Goal: Task Accomplishment & Management: Use online tool/utility

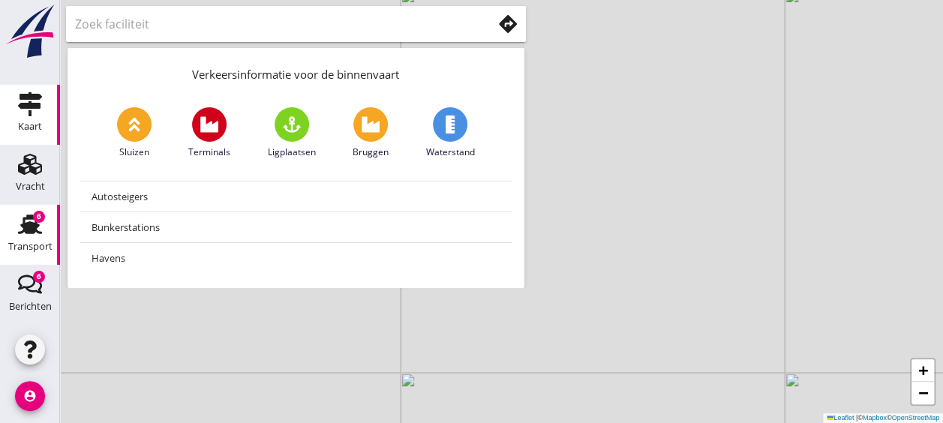
click at [12, 226] on div "Transport" at bounding box center [30, 224] width 36 height 24
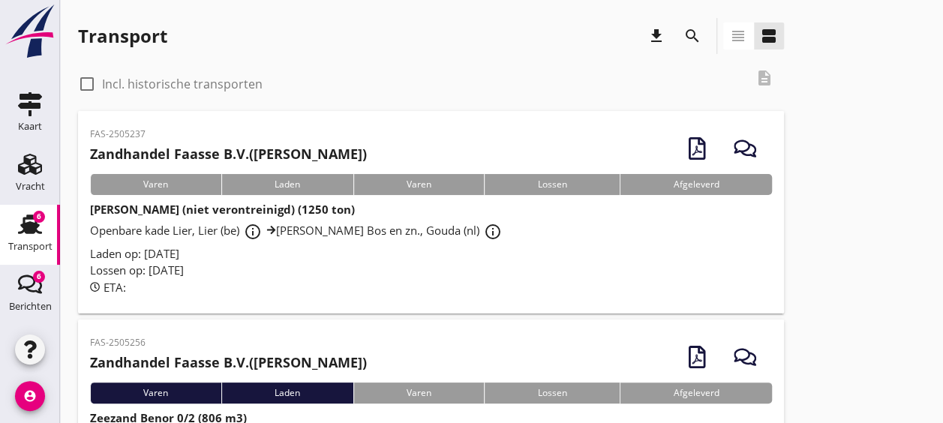
scroll to position [106, 0]
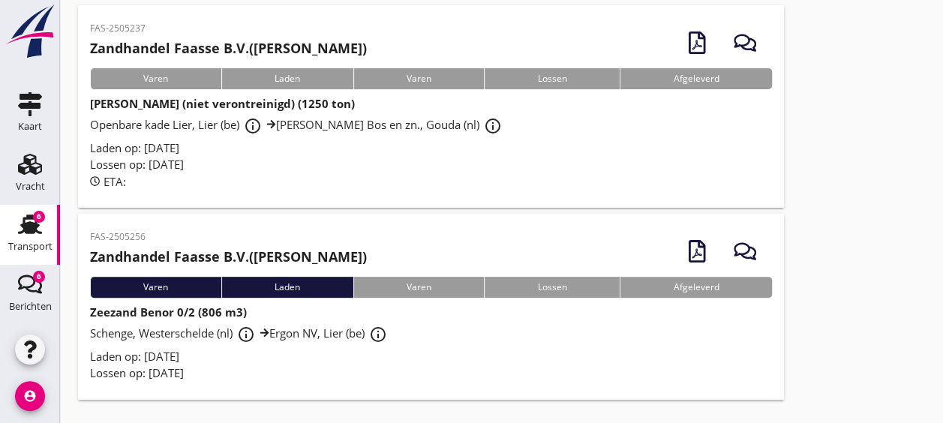
click at [450, 328] on div "Schenge, Westerschelde (nl) info_outline Ergon NV, Lier (be) info_outline" at bounding box center [431, 334] width 682 height 27
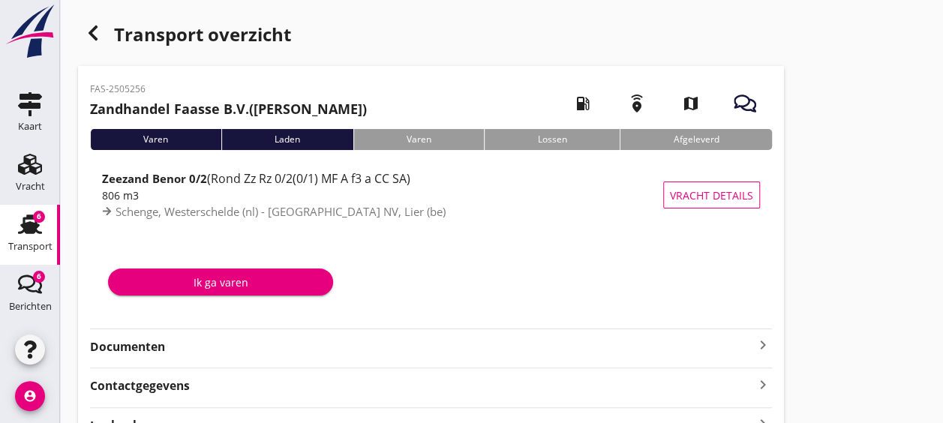
click at [238, 339] on strong "Documenten" at bounding box center [422, 346] width 664 height 17
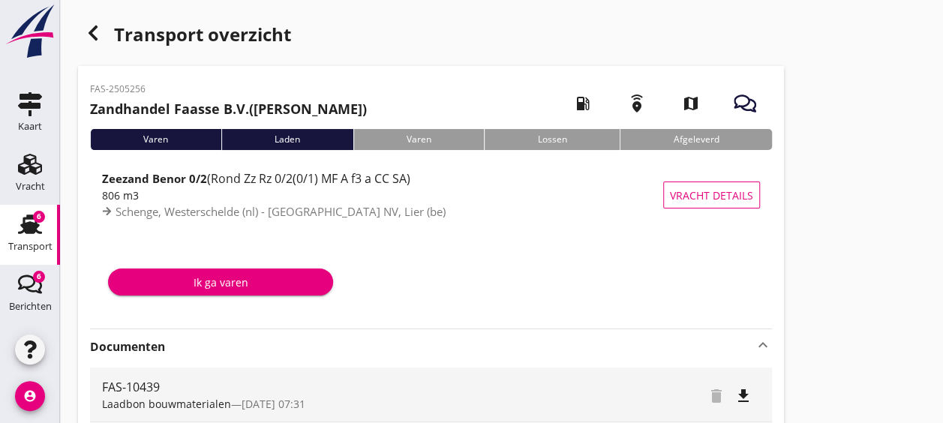
scroll to position [177, 0]
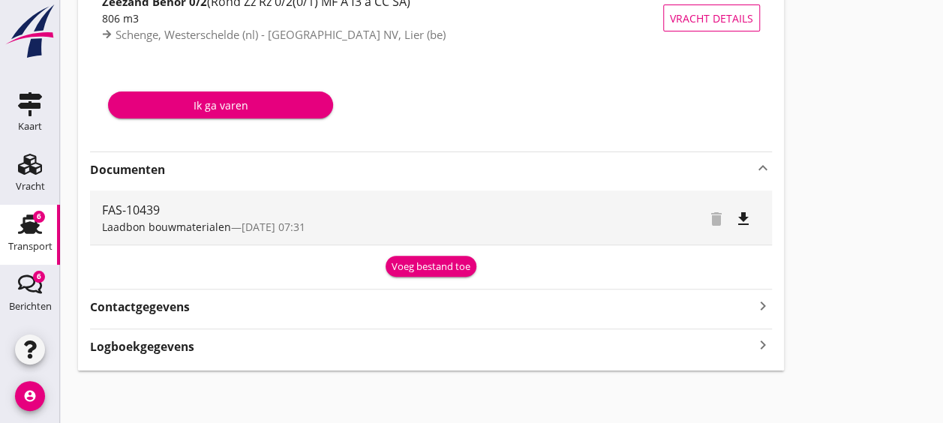
click at [430, 271] on div "Voeg bestand toe" at bounding box center [430, 266] width 79 height 15
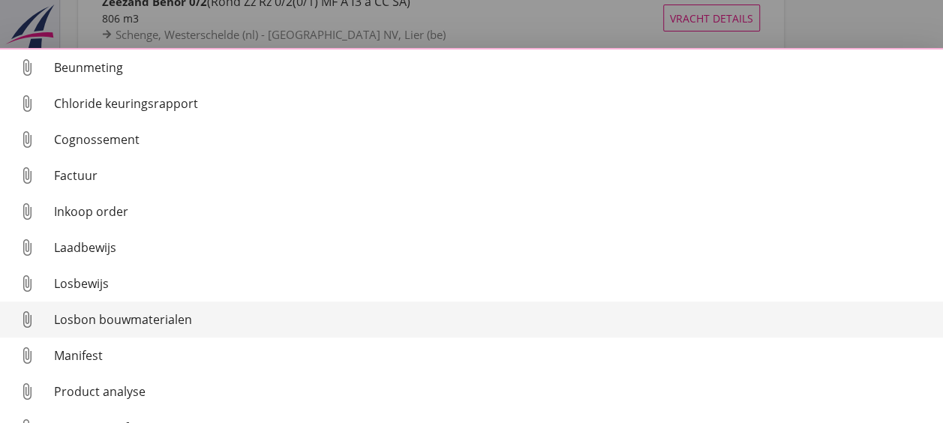
click at [187, 331] on link "attach_file Losbon bouwmaterialen" at bounding box center [471, 319] width 943 height 36
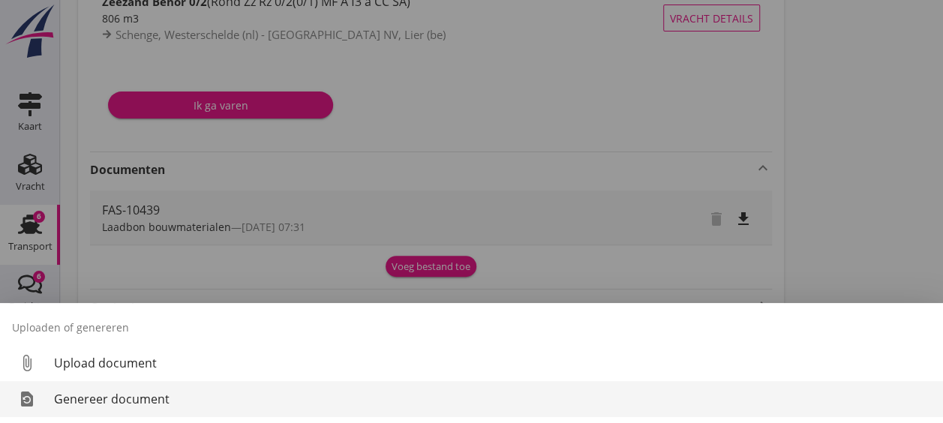
click at [184, 403] on div "Genereer document" at bounding box center [492, 399] width 877 height 18
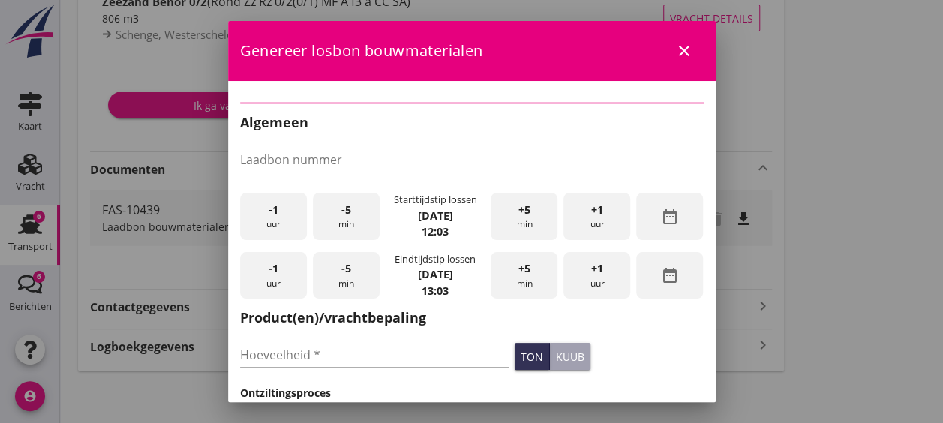
type input "FAS-10439"
type input "806"
checkbox input "true"
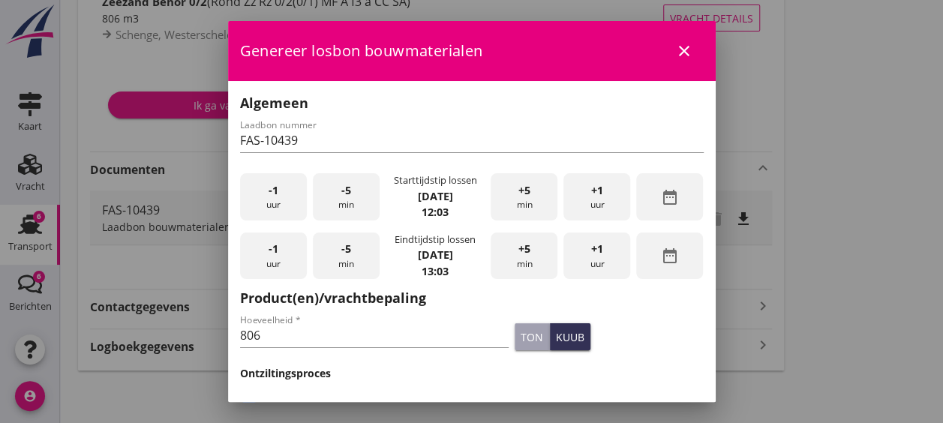
click at [283, 208] on div "-1 uur" at bounding box center [273, 196] width 67 height 47
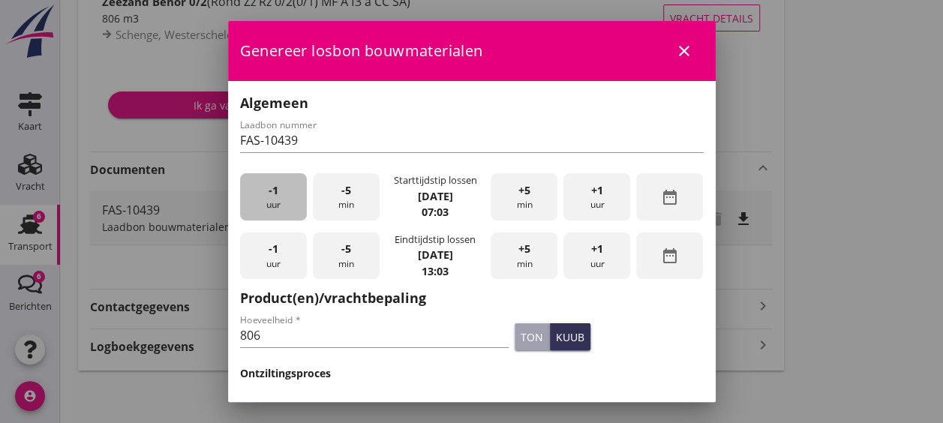
click at [283, 208] on div "-1 uur" at bounding box center [273, 196] width 67 height 47
click at [352, 197] on div "-5 min" at bounding box center [346, 196] width 67 height 47
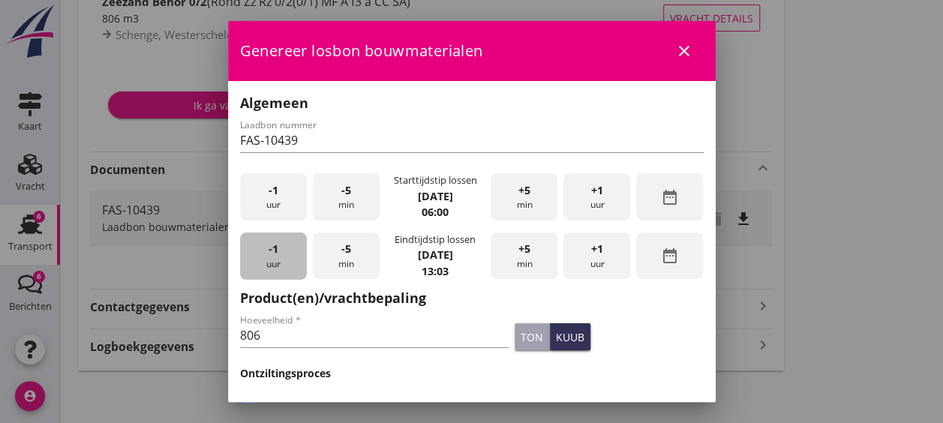
click at [279, 260] on div "-1 uur" at bounding box center [273, 255] width 67 height 47
click at [526, 247] on div "+5 min" at bounding box center [523, 255] width 67 height 47
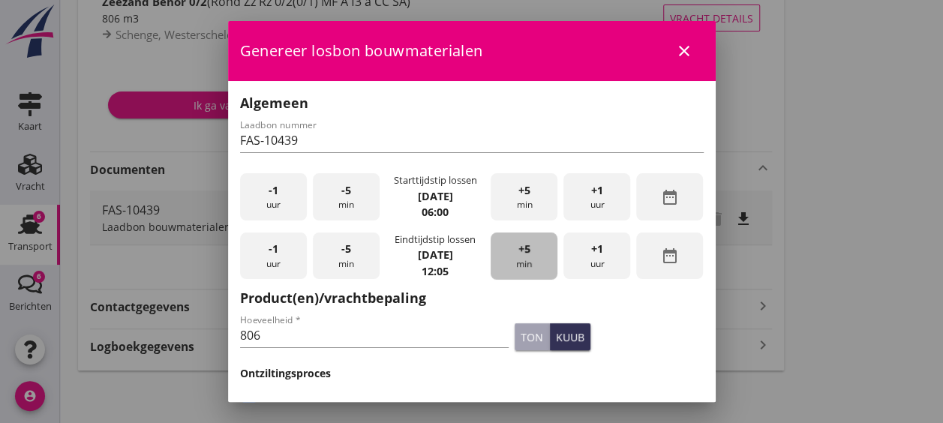
click at [526, 247] on div "+5 min" at bounding box center [523, 255] width 67 height 47
click at [385, 342] on input "806" at bounding box center [374, 335] width 269 height 24
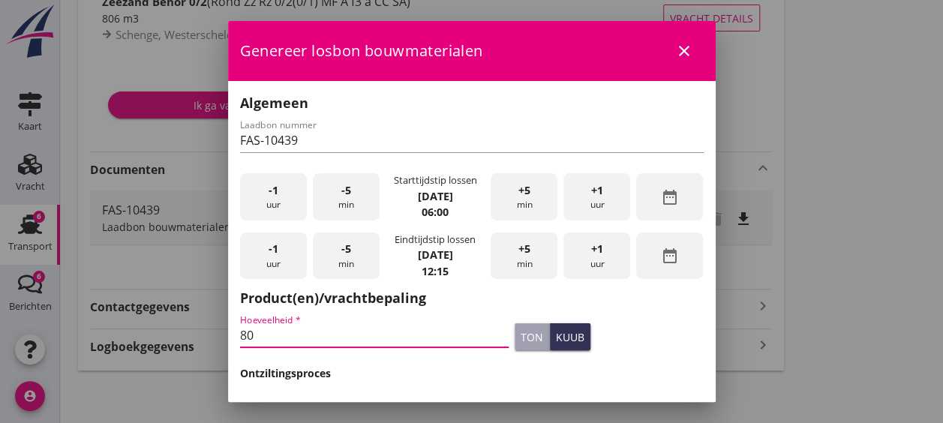
type input "8"
type input "1178"
click at [520, 331] on div "ton" at bounding box center [531, 337] width 22 height 16
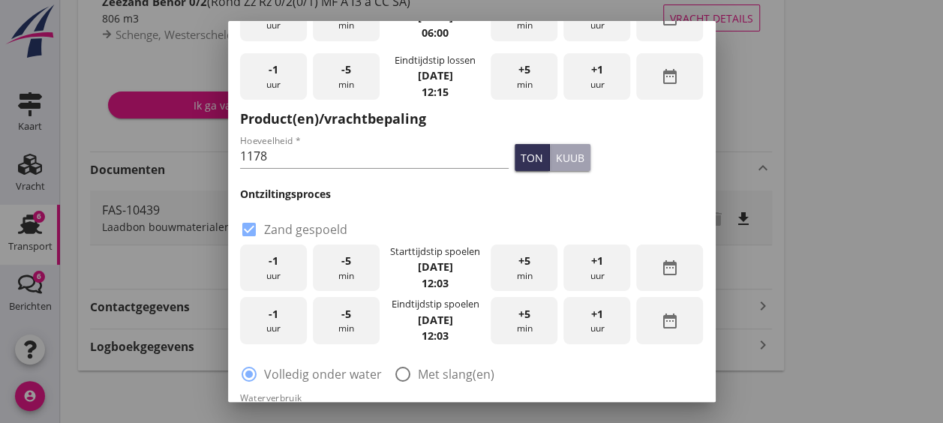
scroll to position [180, 0]
click at [265, 263] on div "-1 uur" at bounding box center [273, 267] width 67 height 47
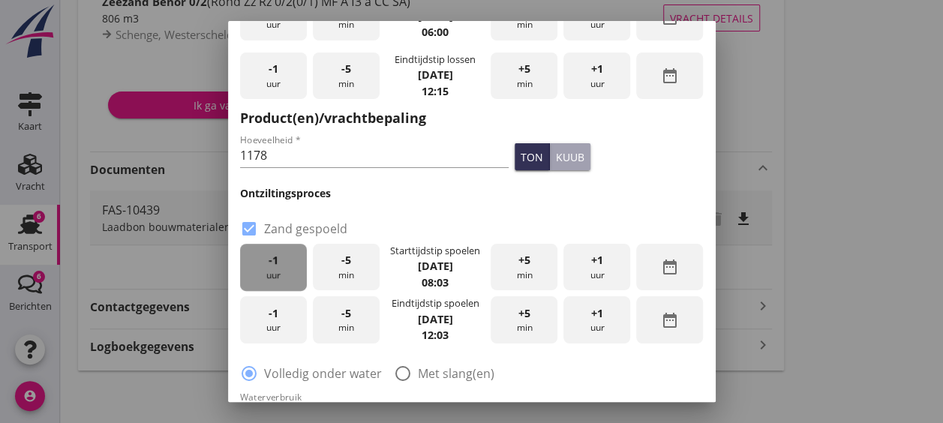
click at [265, 263] on div "-1 uur" at bounding box center [273, 267] width 67 height 47
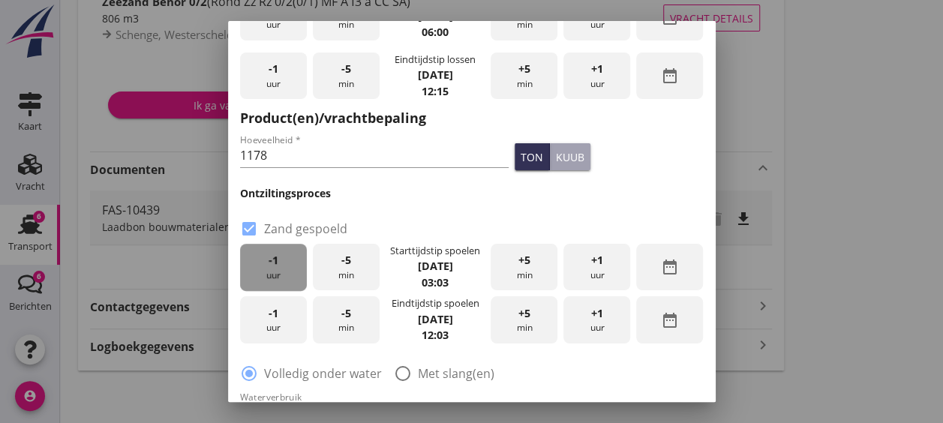
click at [265, 263] on div "-1 uur" at bounding box center [273, 267] width 67 height 47
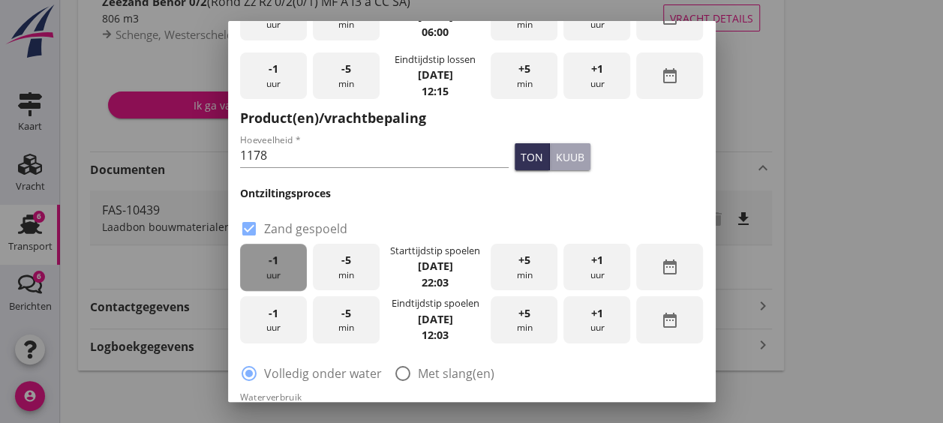
click at [265, 263] on div "-1 uur" at bounding box center [273, 267] width 67 height 47
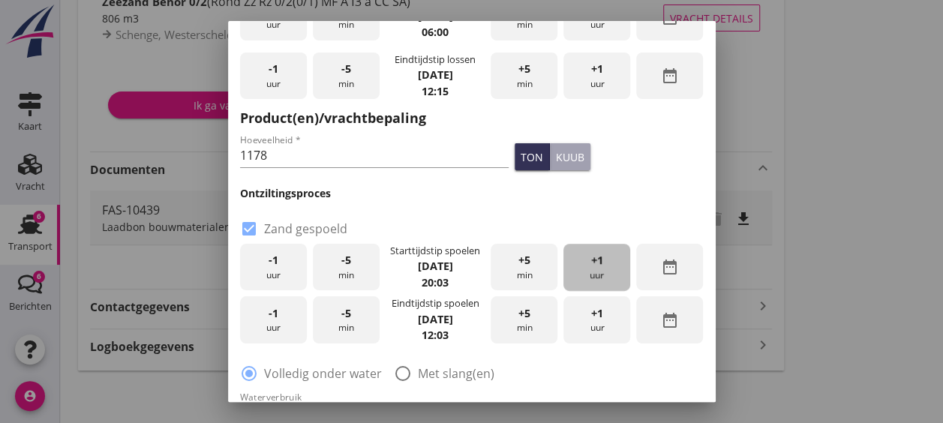
click at [586, 273] on div "+1 uur" at bounding box center [596, 267] width 67 height 47
click at [591, 265] on span "+1" at bounding box center [597, 260] width 12 height 16
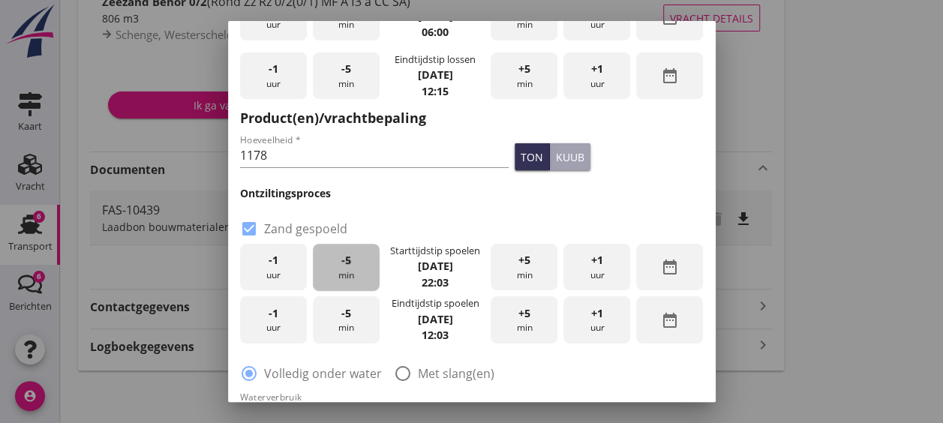
click at [347, 262] on span "-5" at bounding box center [346, 260] width 10 height 16
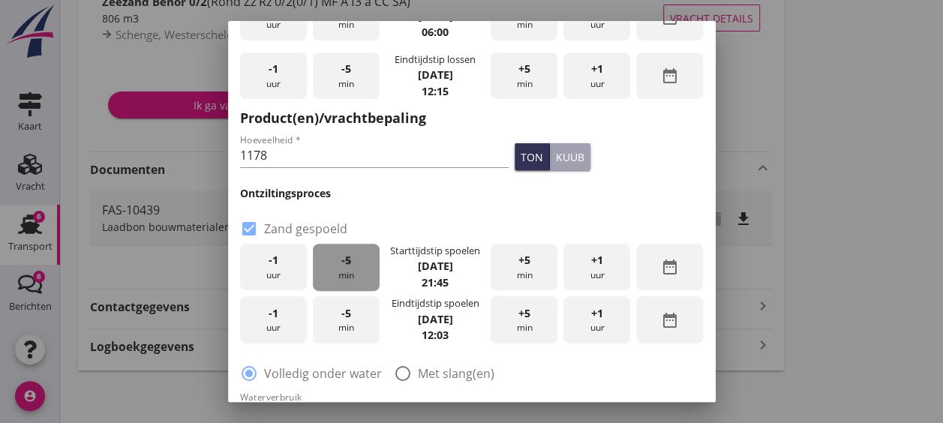
click at [347, 262] on span "-5" at bounding box center [346, 260] width 10 height 16
click at [524, 262] on div "+5 min" at bounding box center [523, 267] width 67 height 47
click at [260, 318] on div "-1 uur" at bounding box center [273, 319] width 67 height 47
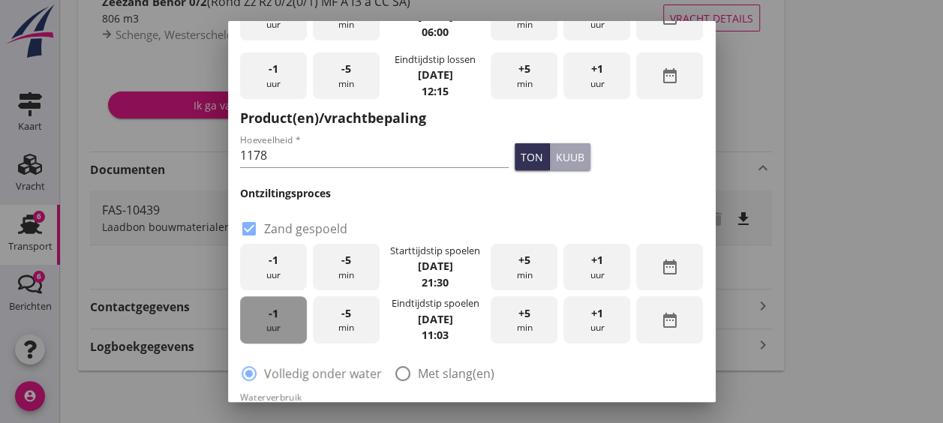
click at [260, 318] on div "-1 uur" at bounding box center [273, 319] width 67 height 47
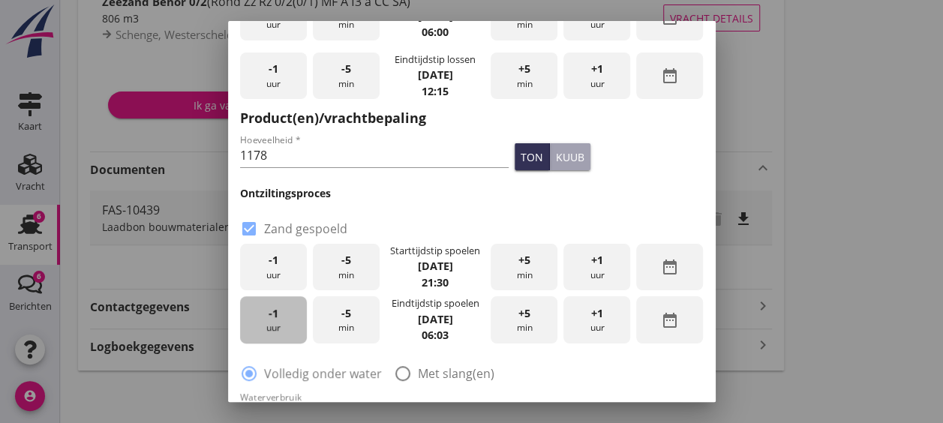
click at [260, 318] on div "-1 uur" at bounding box center [273, 319] width 67 height 47
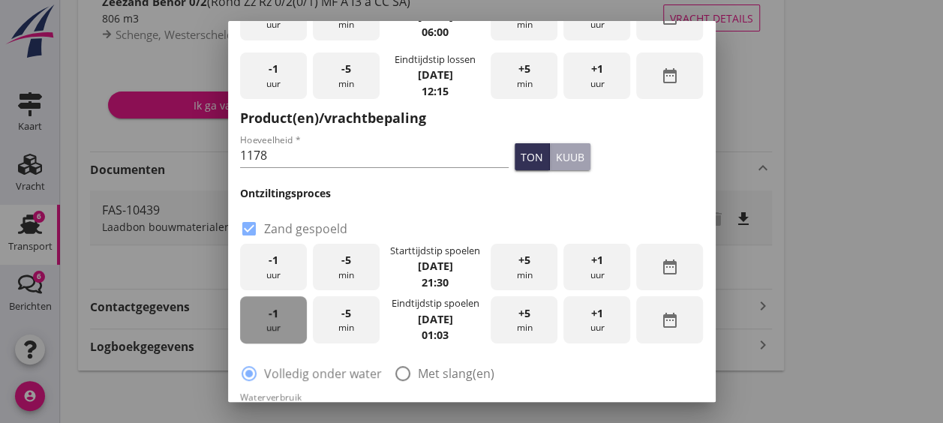
click at [260, 318] on div "-1 uur" at bounding box center [273, 319] width 67 height 47
click at [344, 320] on span "-5" at bounding box center [346, 313] width 10 height 16
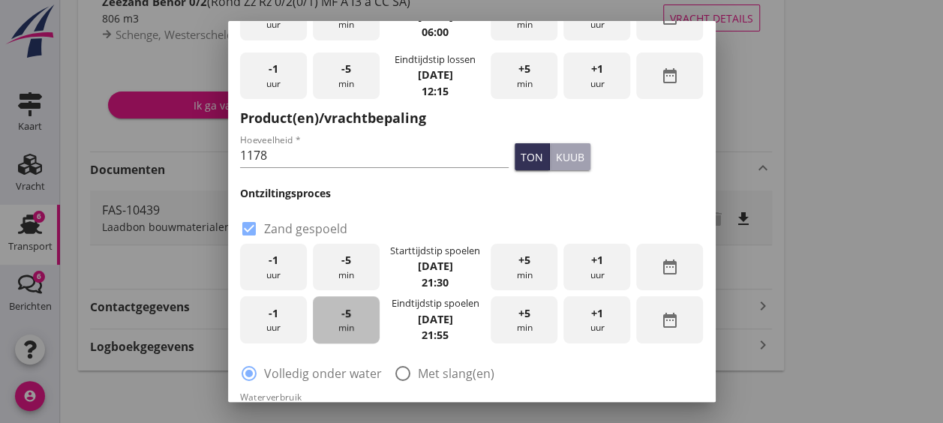
click at [344, 320] on span "-5" at bounding box center [346, 313] width 10 height 16
click at [546, 371] on div "radio_button_checked Volledig onder water radio_button_unchecked Met slang(en)" at bounding box center [471, 371] width 463 height 21
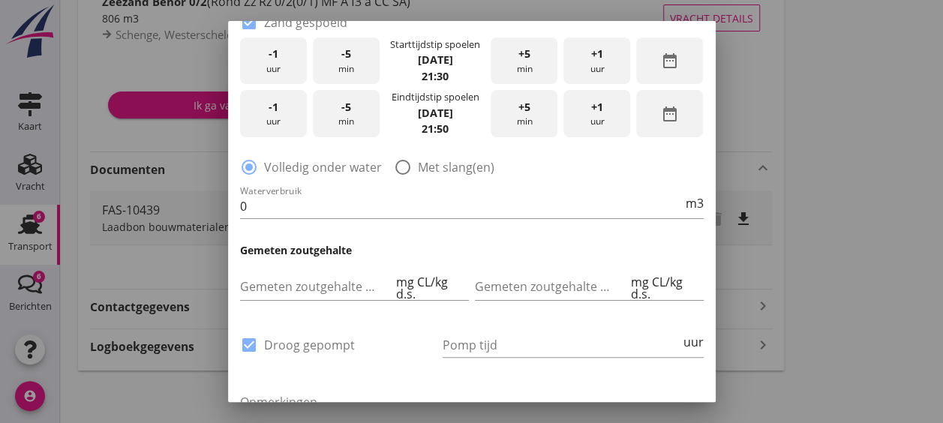
scroll to position [387, 0]
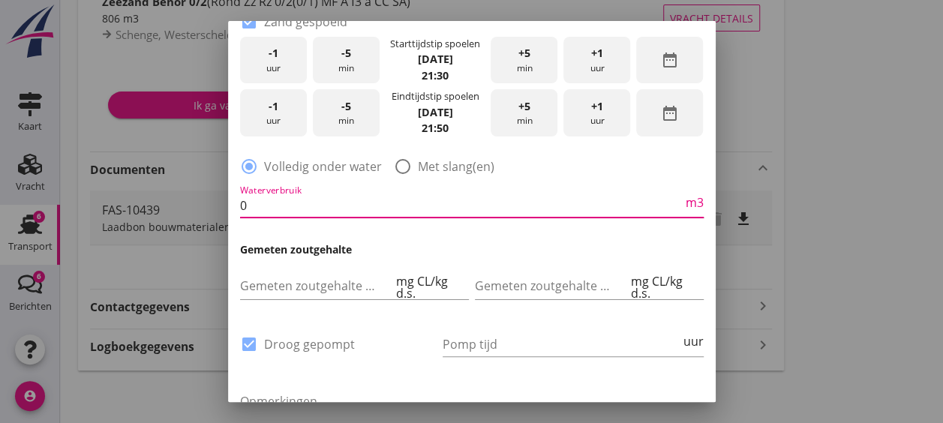
click at [423, 207] on input "0" at bounding box center [461, 205] width 442 height 24
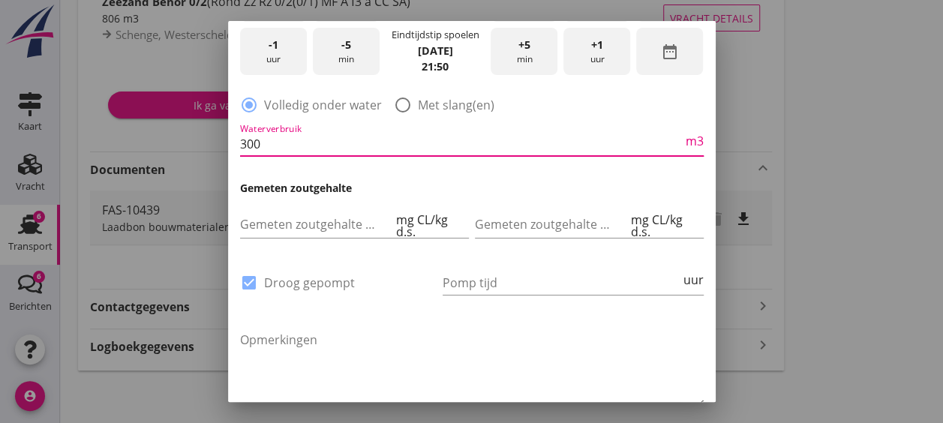
scroll to position [457, 0]
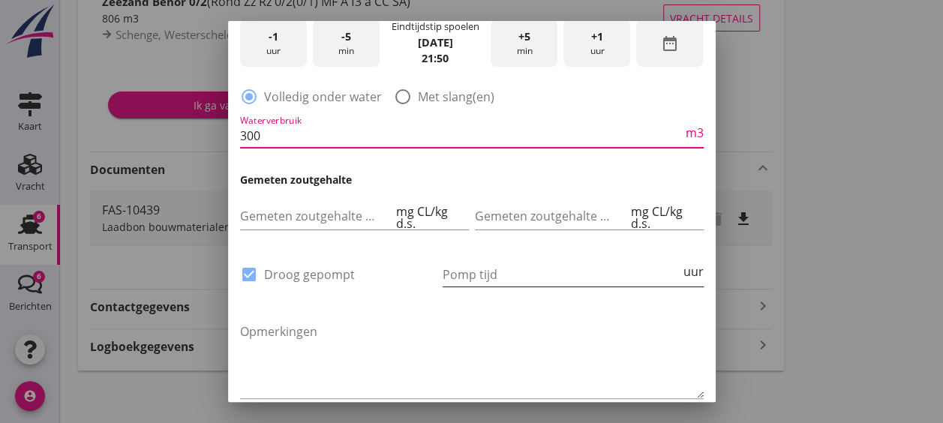
type input "300"
click at [506, 269] on input "Pomp tijd" at bounding box center [561, 274] width 238 height 24
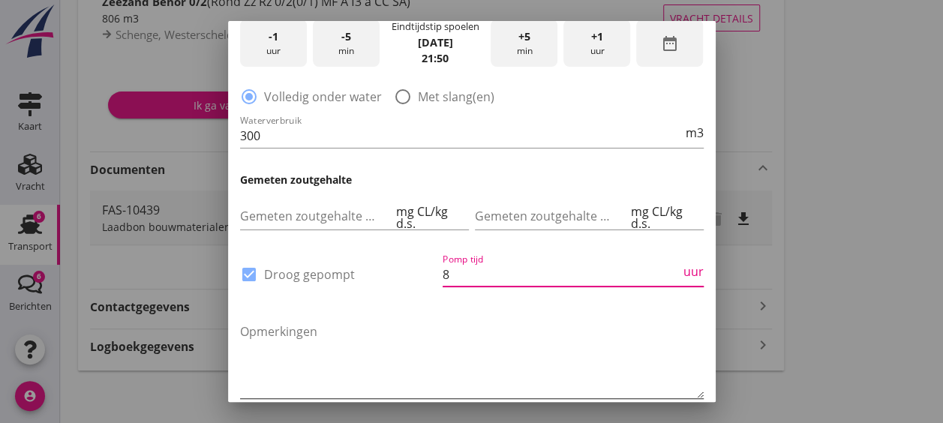
type input "8"
click at [504, 326] on textarea "Opmerkingen" at bounding box center [471, 358] width 463 height 79
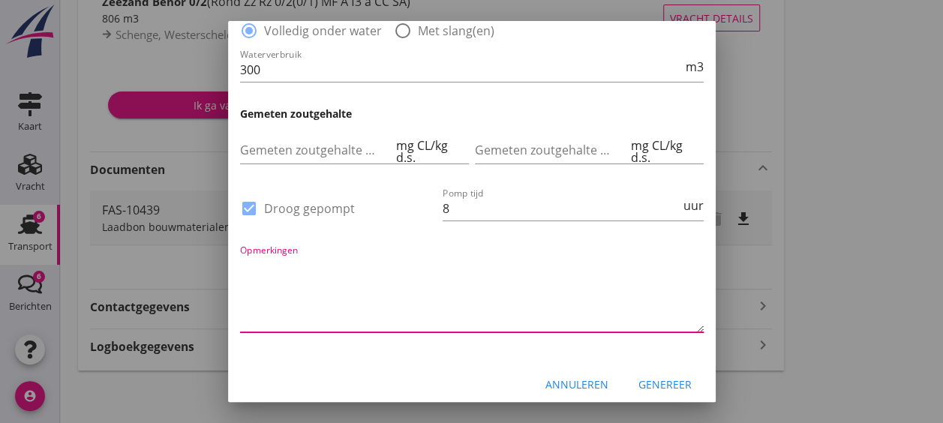
scroll to position [531, 0]
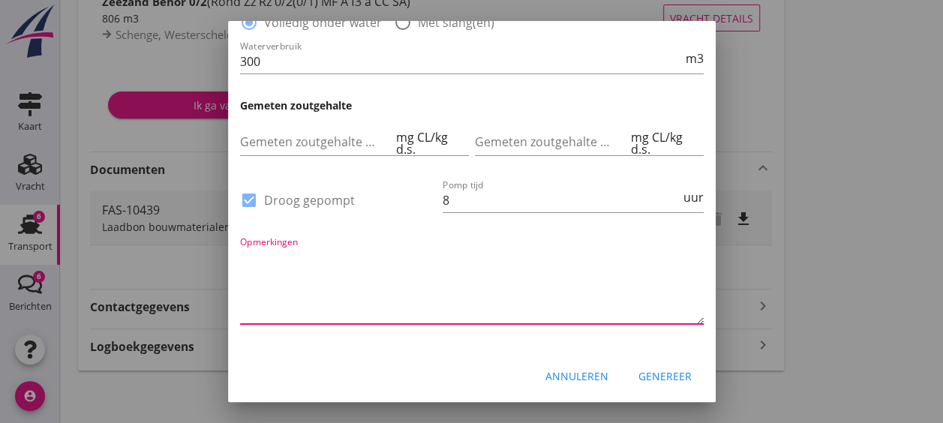
click at [626, 369] on button "Genereer" at bounding box center [664, 376] width 77 height 27
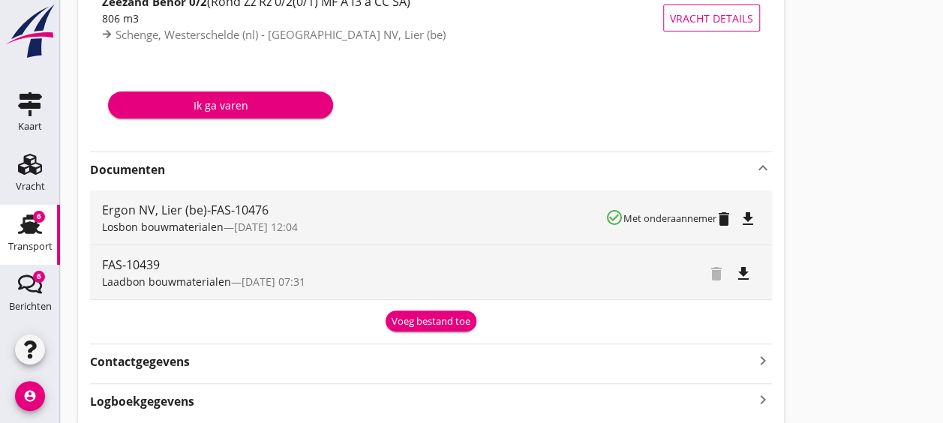
click at [750, 215] on icon "file_download" at bounding box center [748, 219] width 18 height 18
click at [421, 320] on div "Voeg bestand toe" at bounding box center [430, 321] width 79 height 15
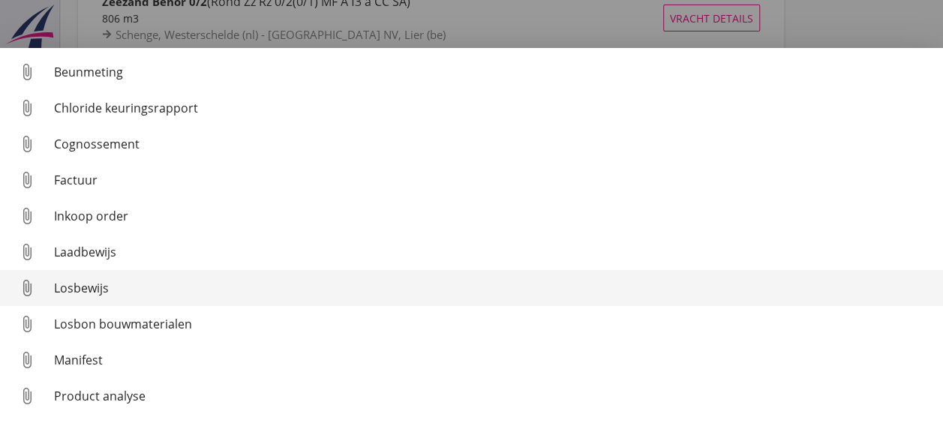
click at [139, 280] on div "Losbewijs" at bounding box center [492, 288] width 877 height 18
